Goal: Find specific page/section: Find specific page/section

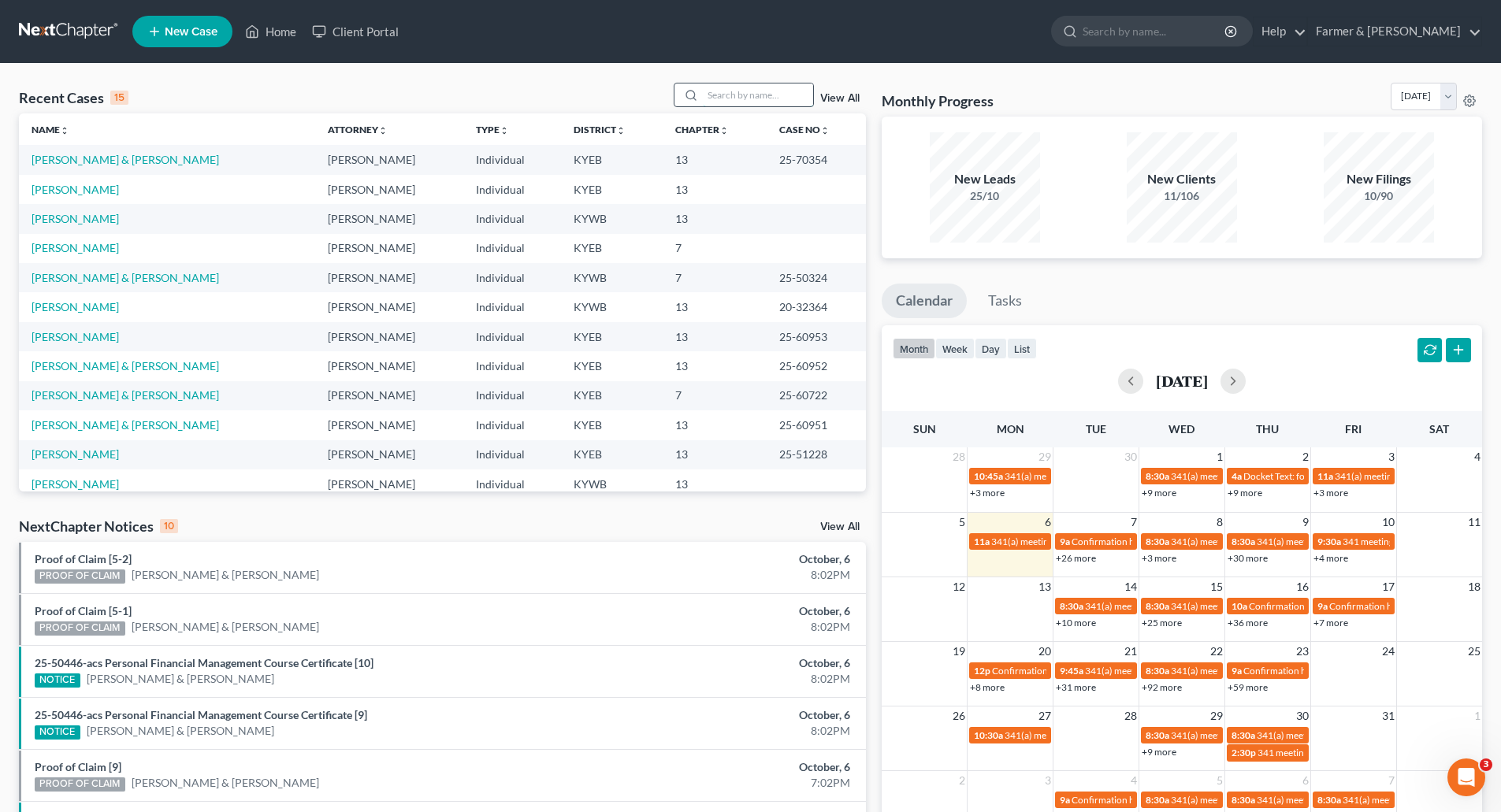
click at [754, 89] on input "search" at bounding box center [758, 95] width 110 height 23
type input "cody ward"
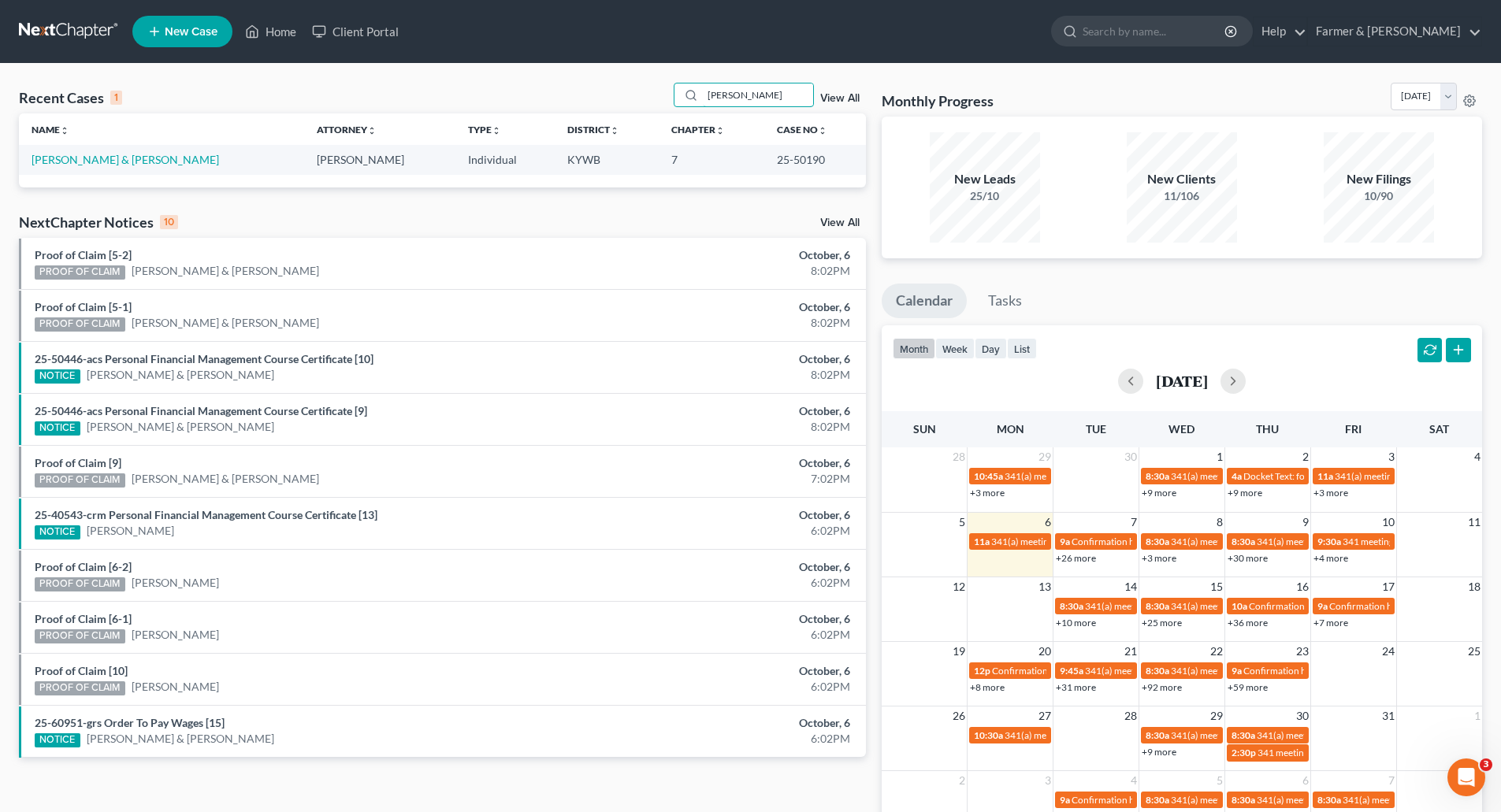
drag, startPoint x: 778, startPoint y: 92, endPoint x: 583, endPoint y: 86, distance: 195.1
click at [583, 86] on div "Recent Cases 1 cody ward View All" at bounding box center [442, 98] width 847 height 31
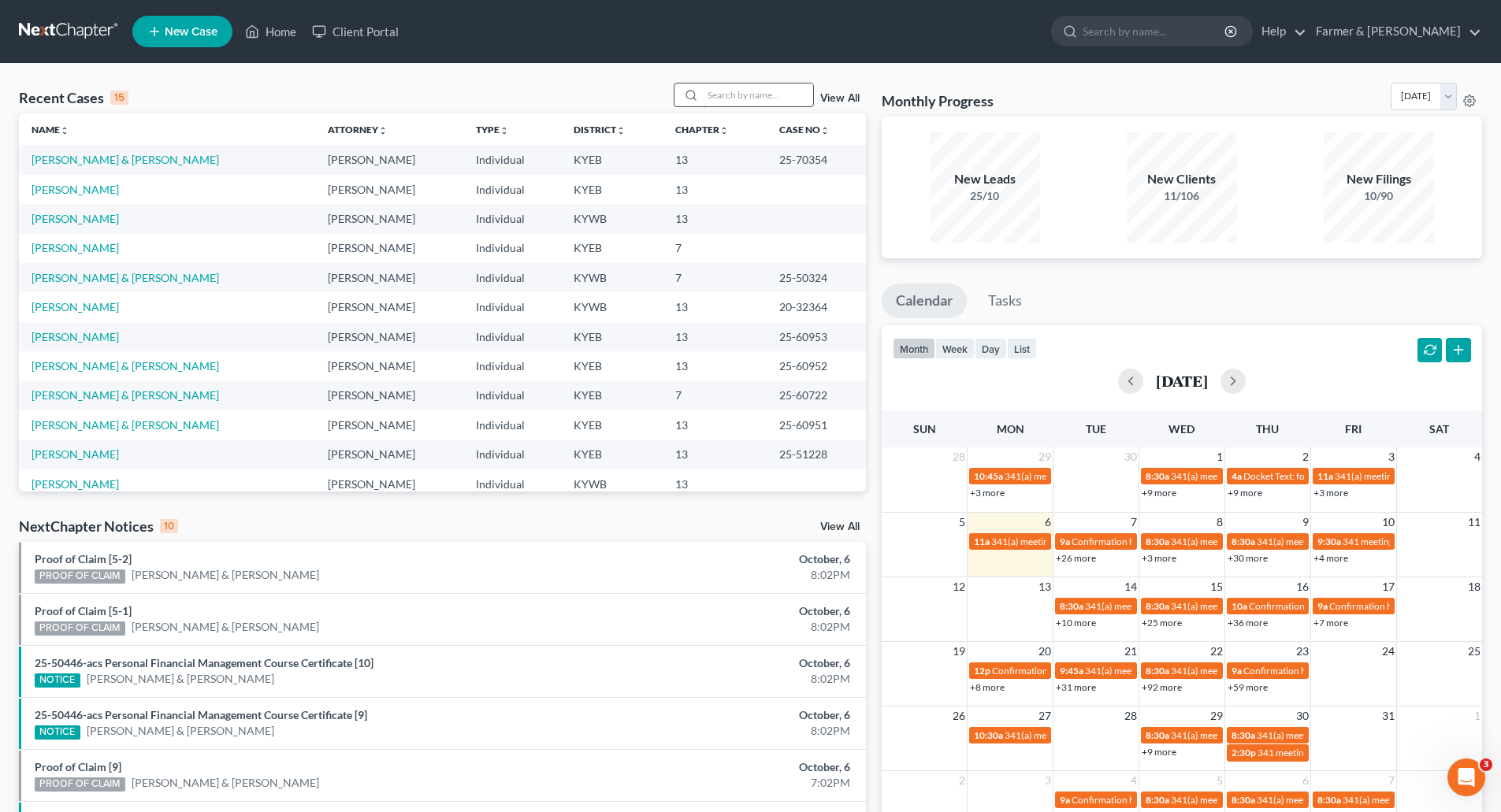
click at [778, 87] on input "search" at bounding box center [758, 95] width 110 height 23
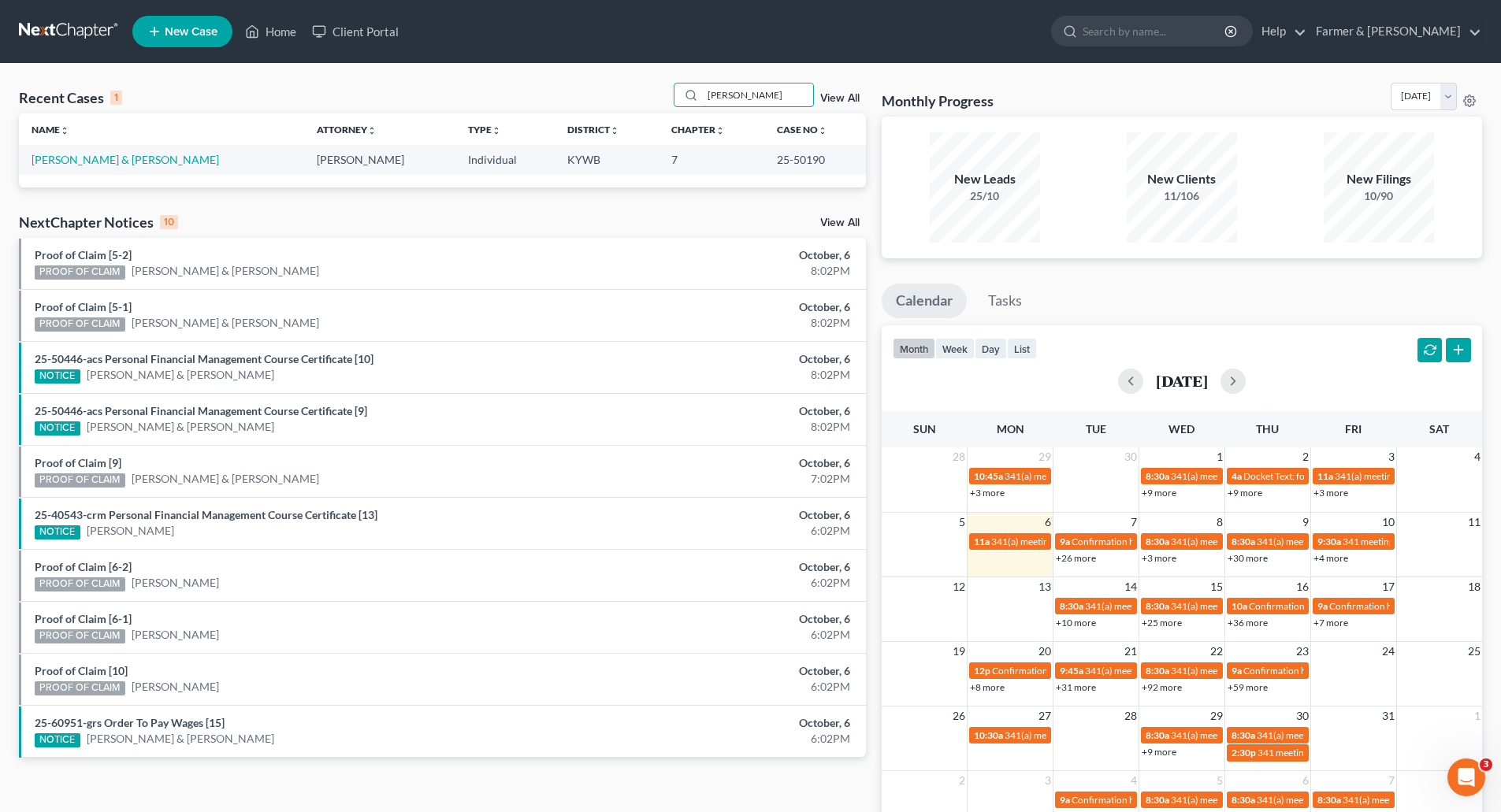
type input "james ward"
click at [101, 162] on link "[PERSON_NAME] & [PERSON_NAME]" at bounding box center [125, 159] width 187 height 14
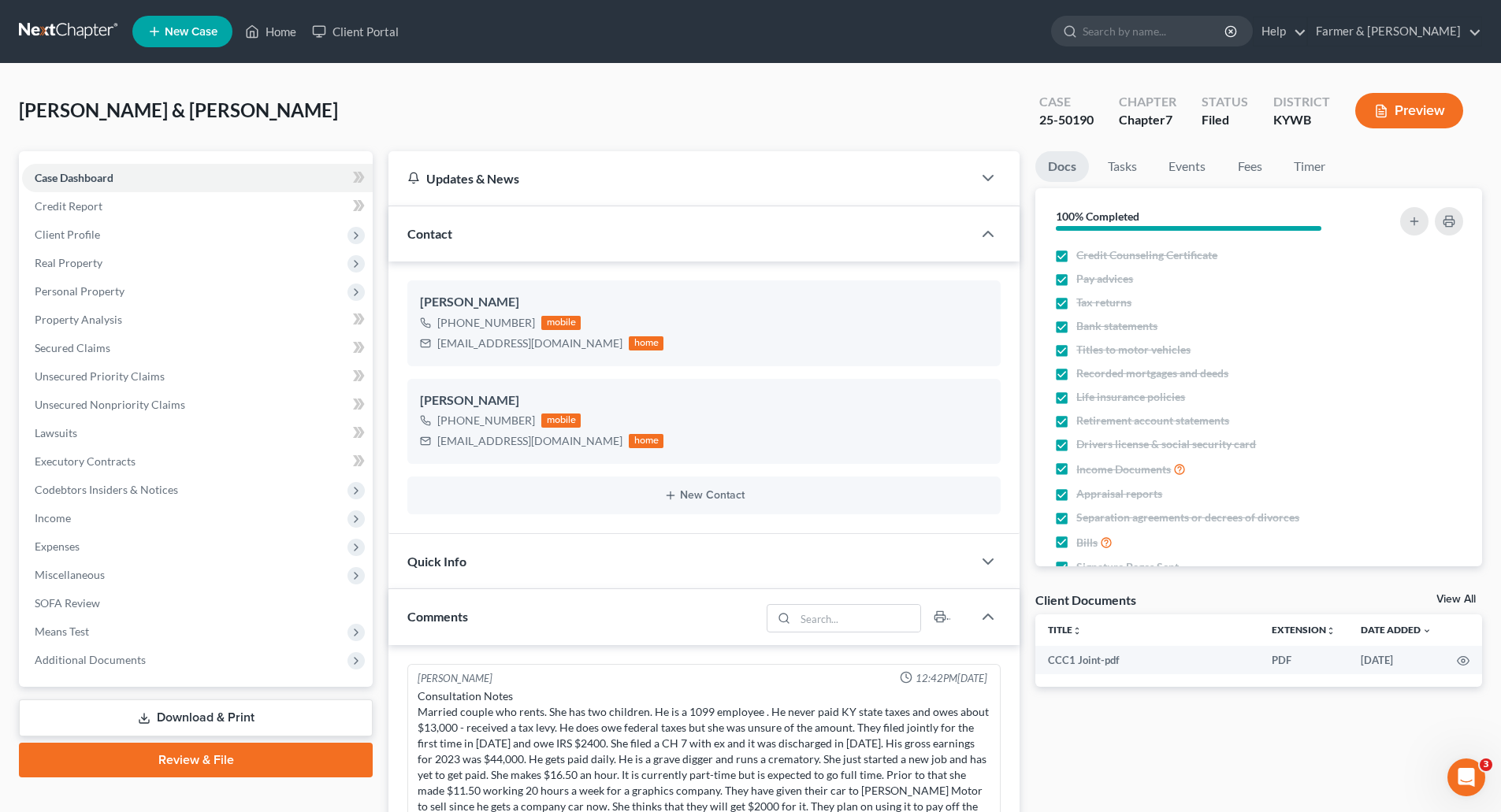
scroll to position [124, 0]
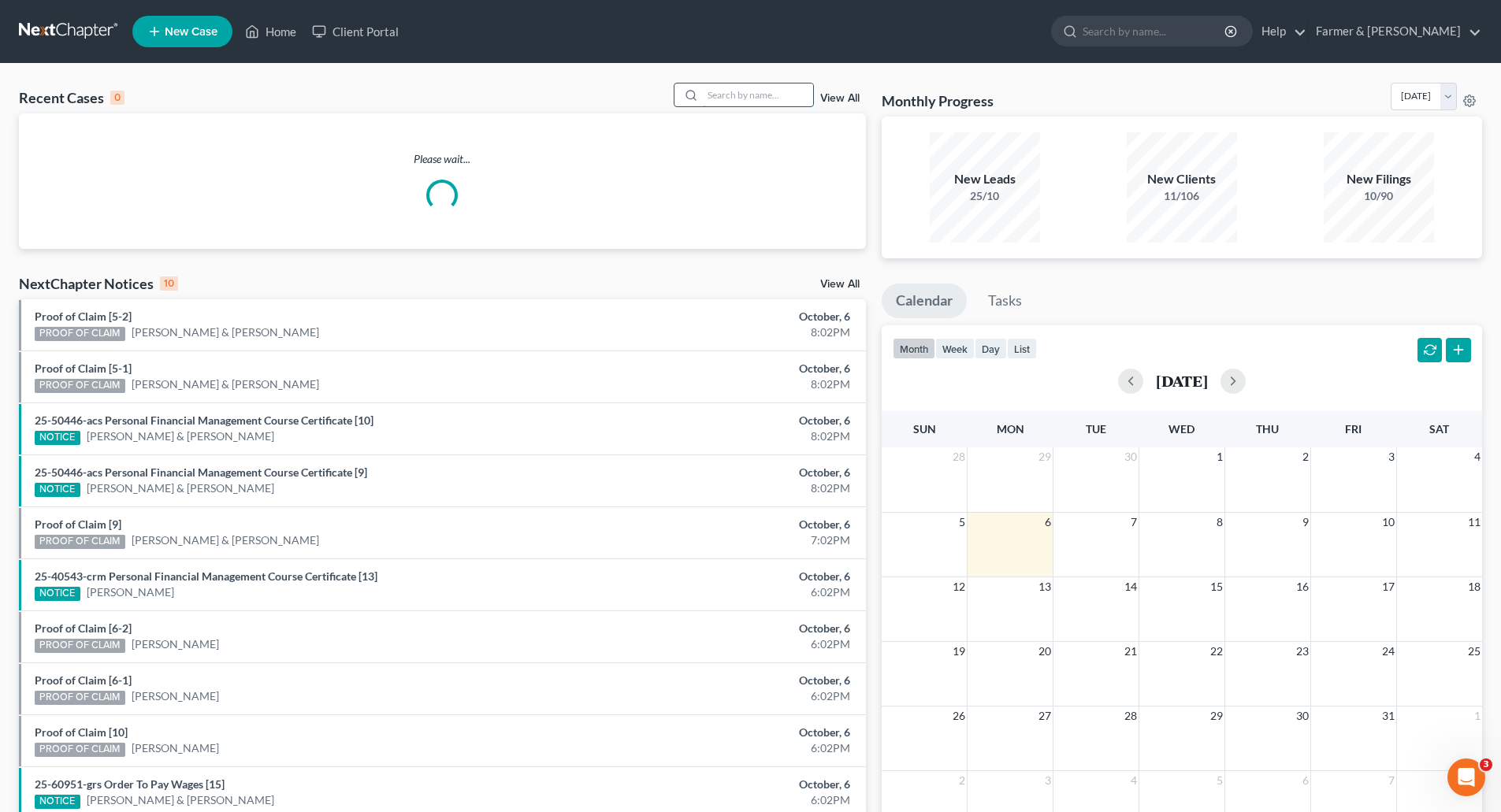
click at [741, 95] on input "search" at bounding box center [758, 95] width 110 height 23
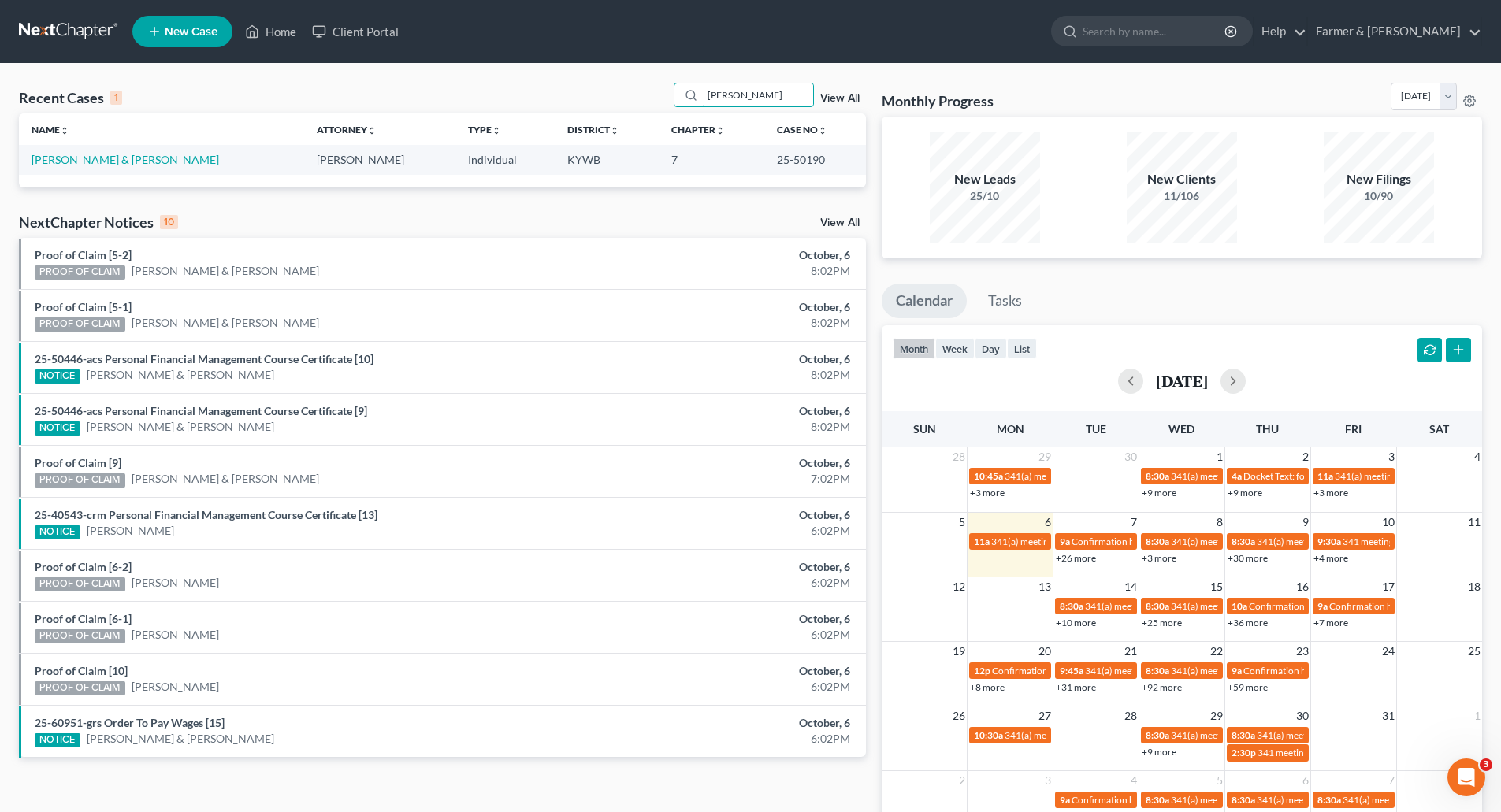
type input "[PERSON_NAME]"
click at [840, 101] on link "View All" at bounding box center [840, 99] width 39 height 11
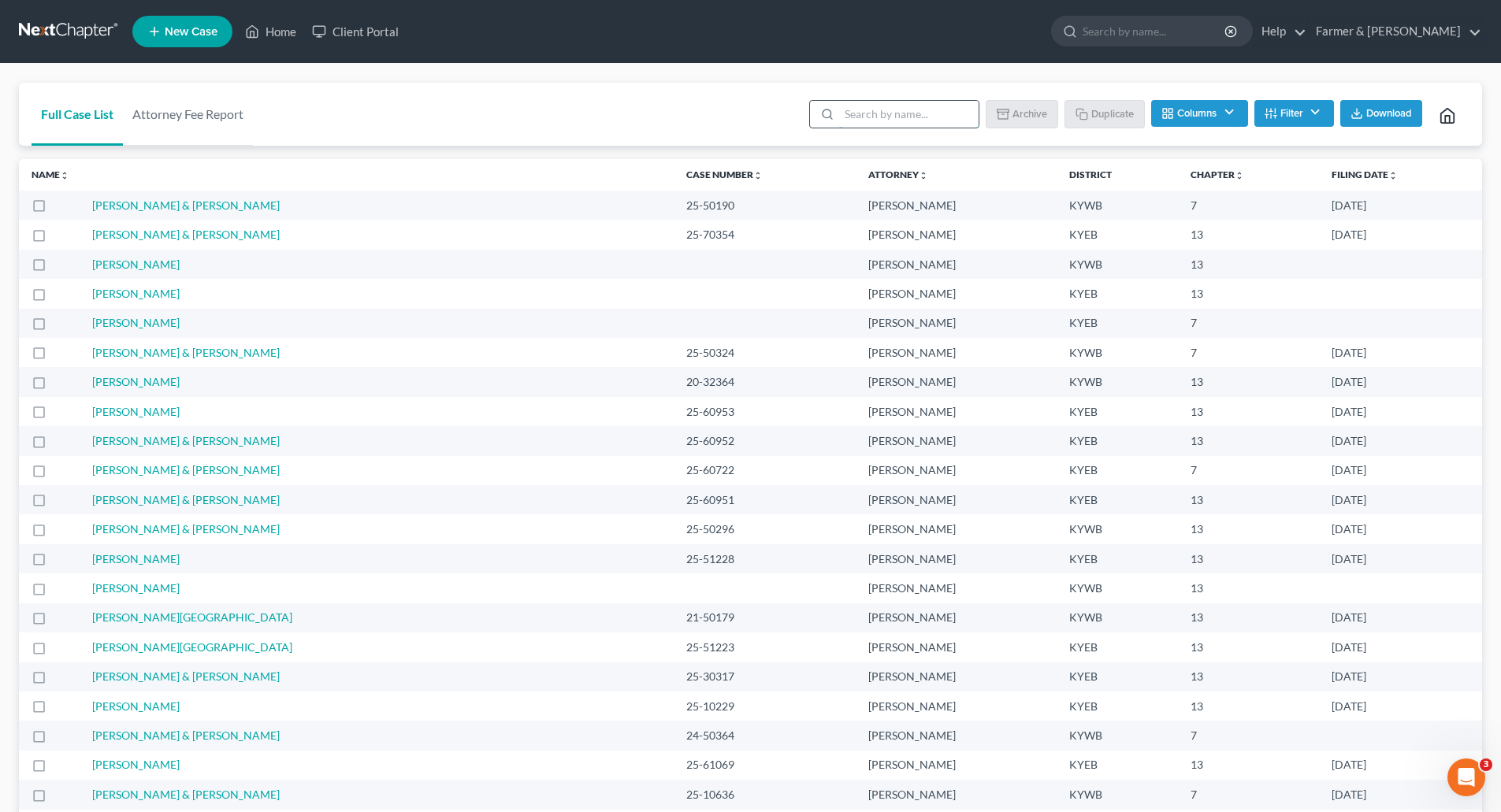
click at [938, 117] on input "search" at bounding box center [908, 113] width 139 height 27
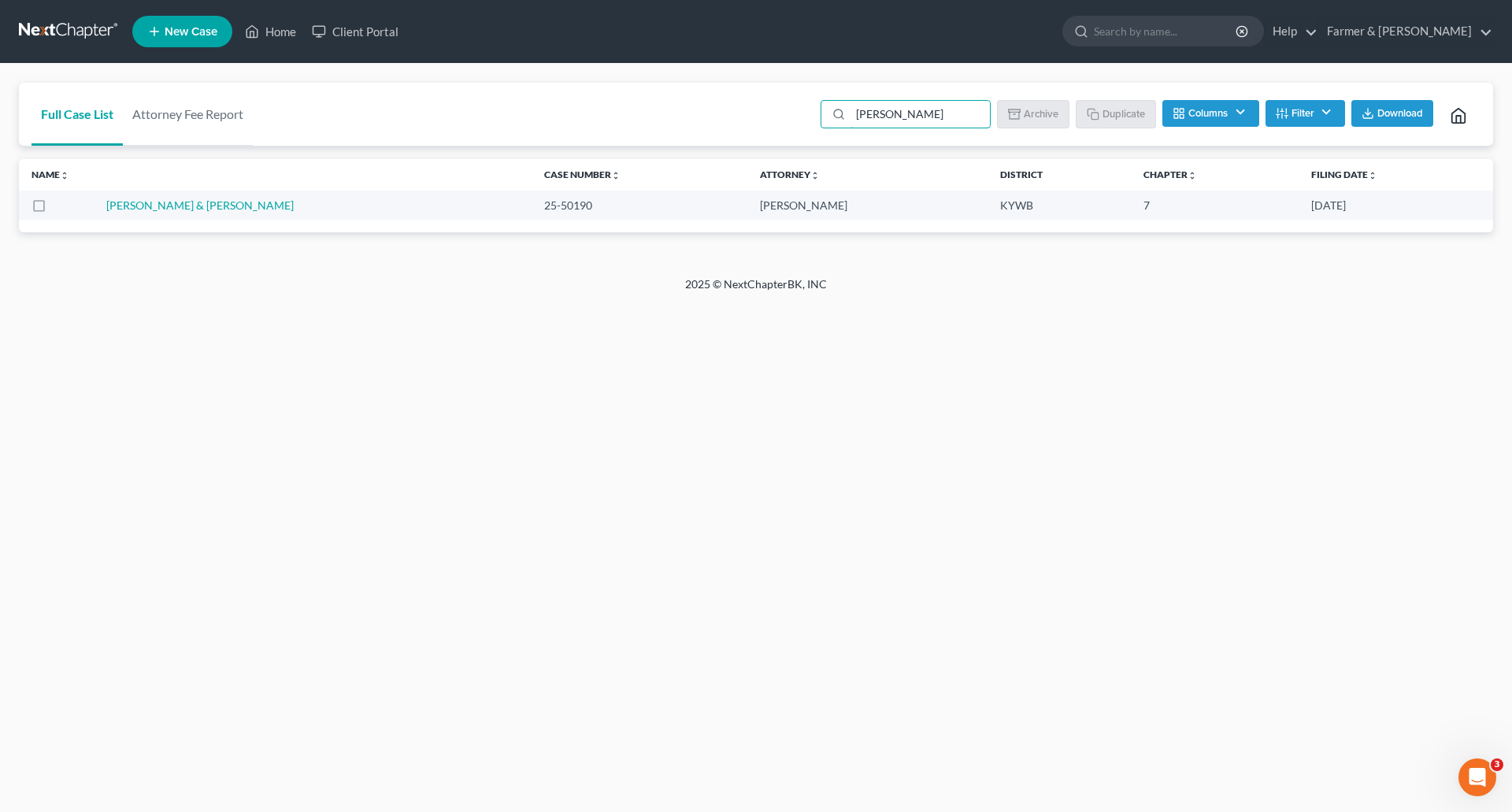
drag, startPoint x: 103, startPoint y: 208, endPoint x: 1270, endPoint y: 228, distance: 1167.2
click at [1270, 228] on div "Name unfold_more expand_more expand_less Area of Law unfold_more expand_more ex…" at bounding box center [756, 195] width 1474 height 73
type input "[PERSON_NAME]"
click at [532, 219] on td "25-50190" at bounding box center [639, 205] width 216 height 29
drag, startPoint x: 401, startPoint y: 209, endPoint x: 460, endPoint y: 209, distance: 59.0
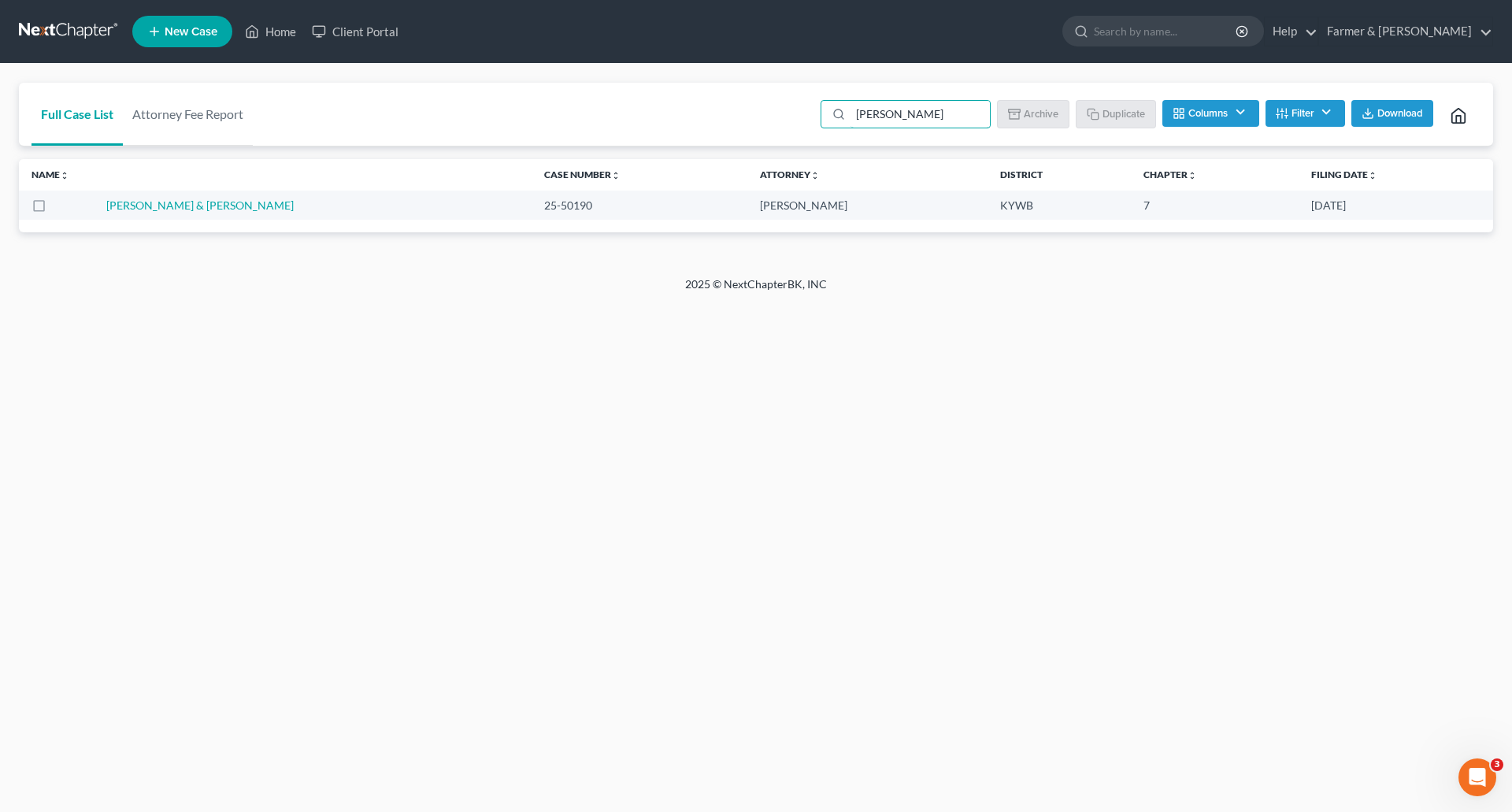
click at [532, 209] on td "25-50190" at bounding box center [639, 205] width 216 height 29
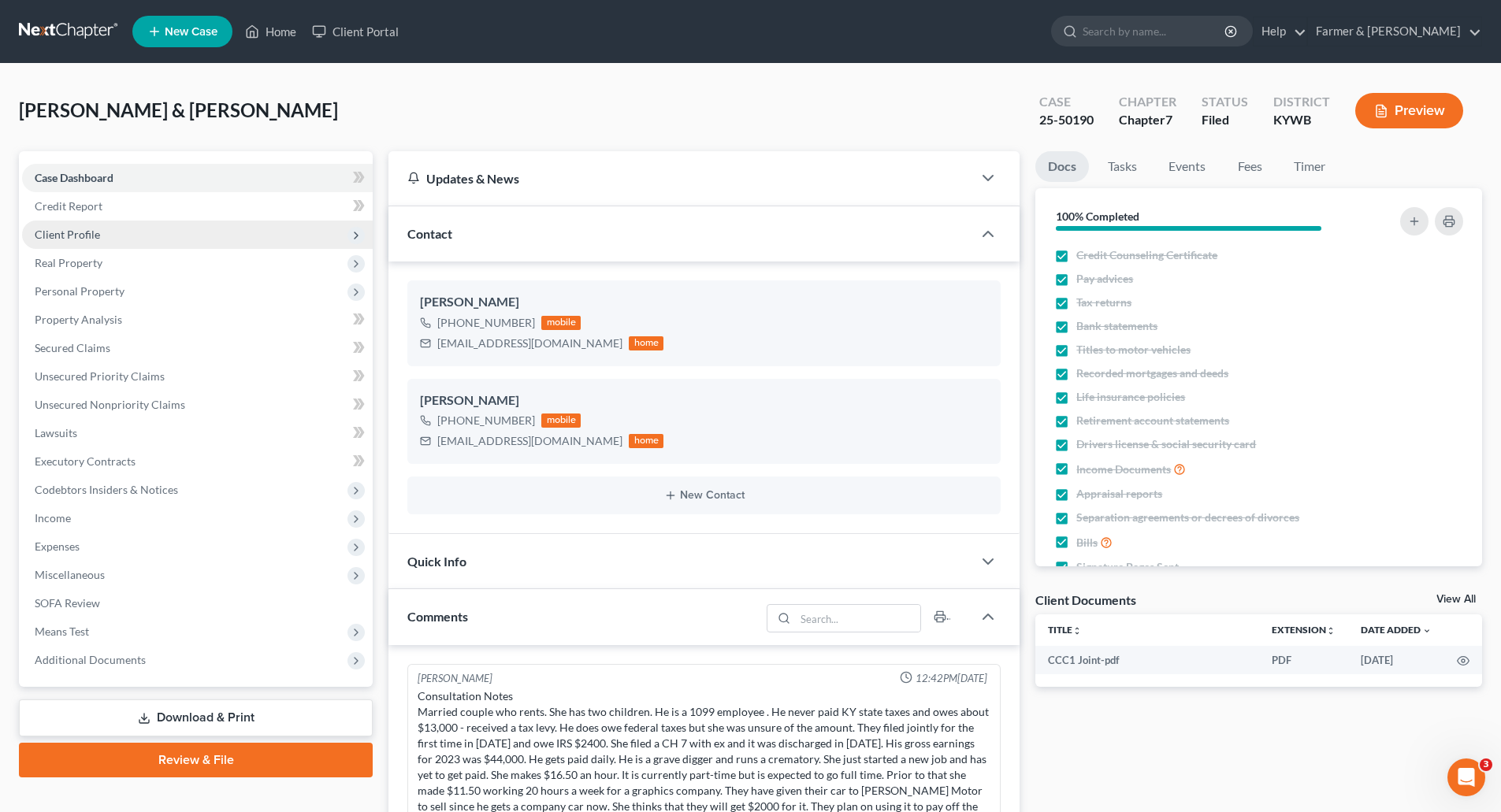
scroll to position [124, 0]
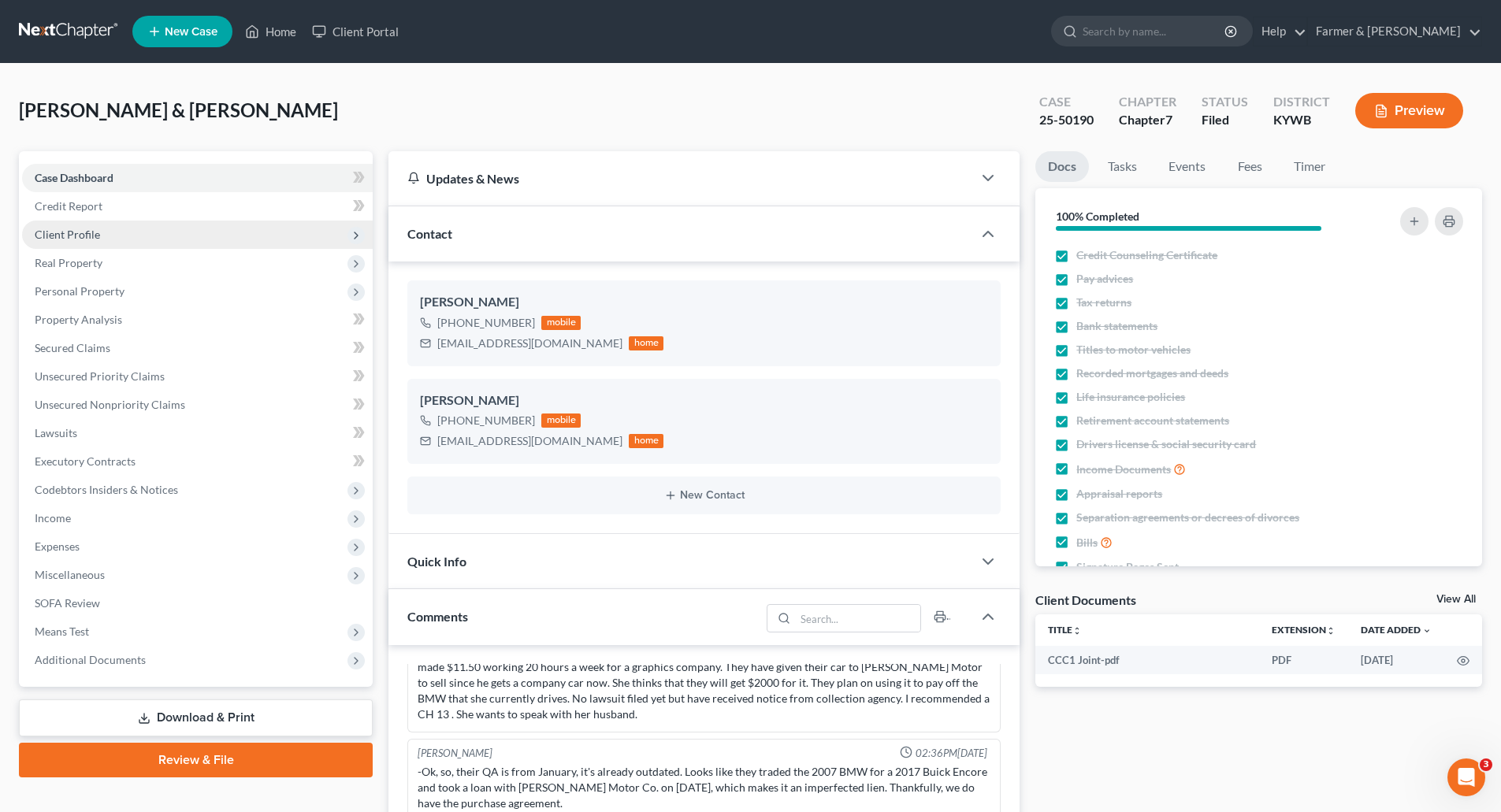
click at [67, 240] on span "Client Profile" at bounding box center [67, 234] width 65 height 14
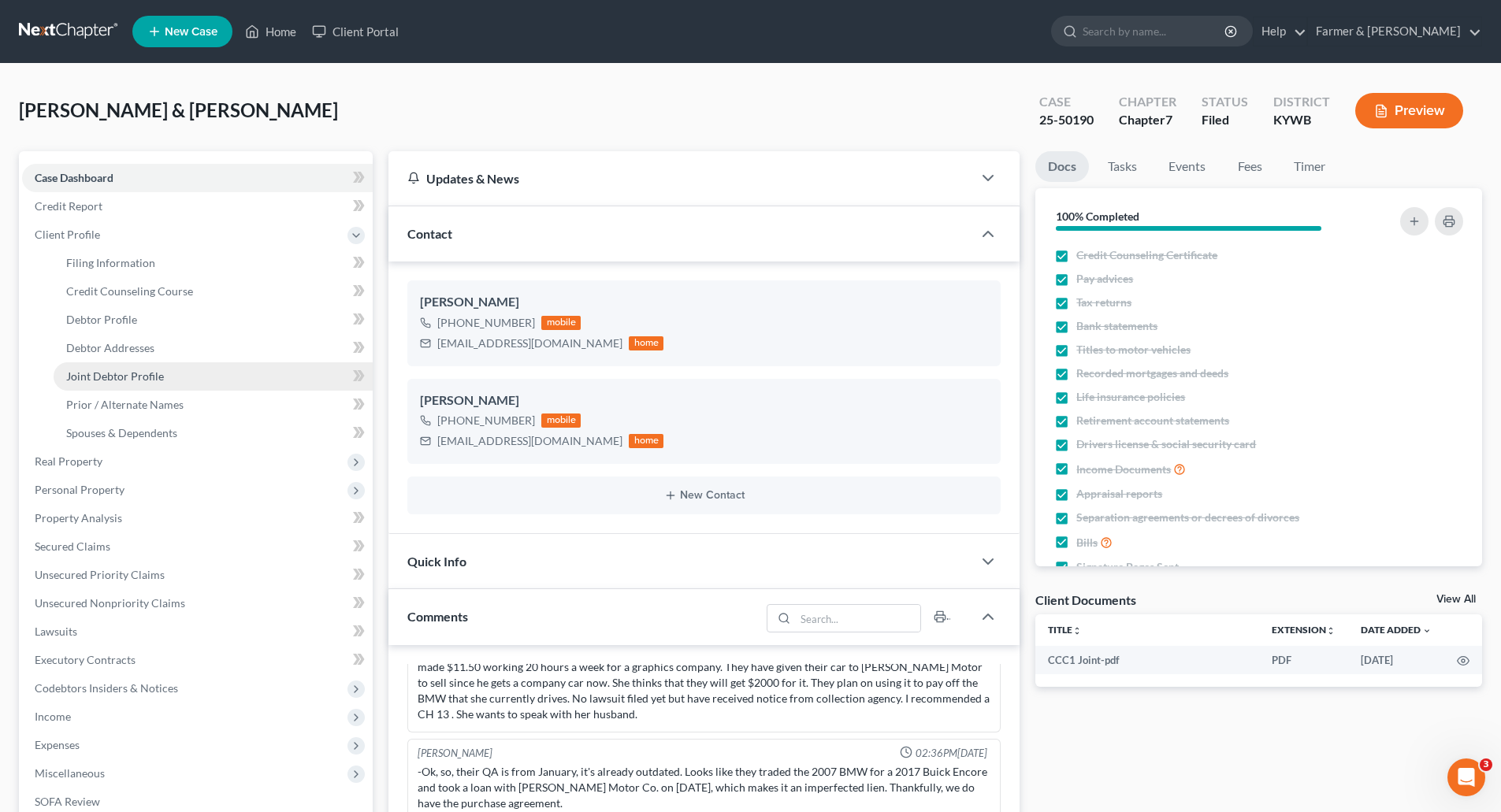
click at [103, 377] on span "Joint Debtor Profile" at bounding box center [114, 375] width 97 height 14
